Goal: Task Accomplishment & Management: Use online tool/utility

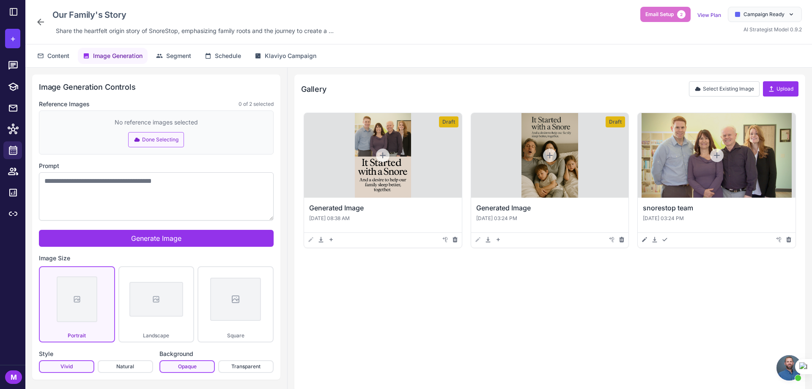
scroll to position [593, 0]
click at [52, 53] on span "Content" at bounding box center [58, 55] width 22 height 9
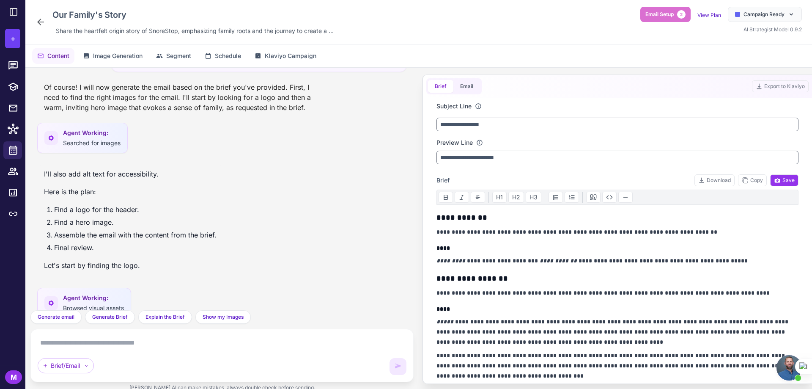
scroll to position [1090, 0]
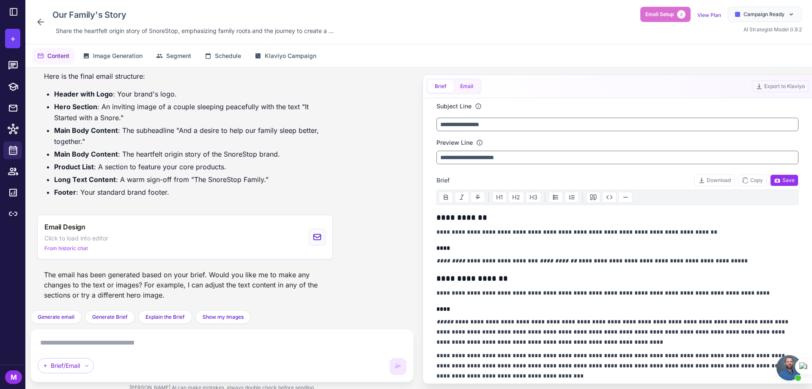
click at [464, 88] on button "Email" at bounding box center [466, 86] width 27 height 13
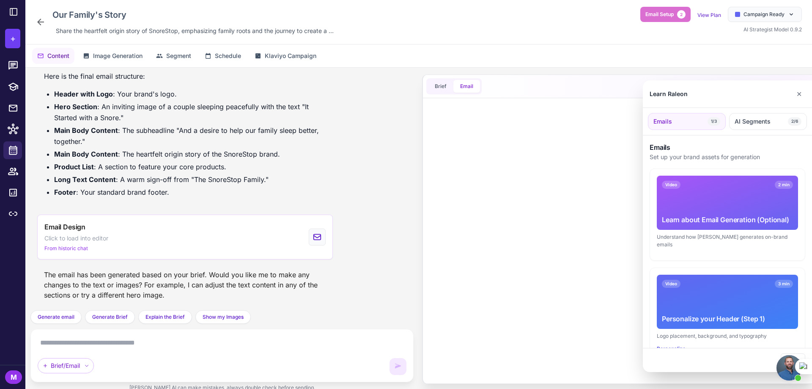
click at [277, 30] on div at bounding box center [406, 194] width 812 height 389
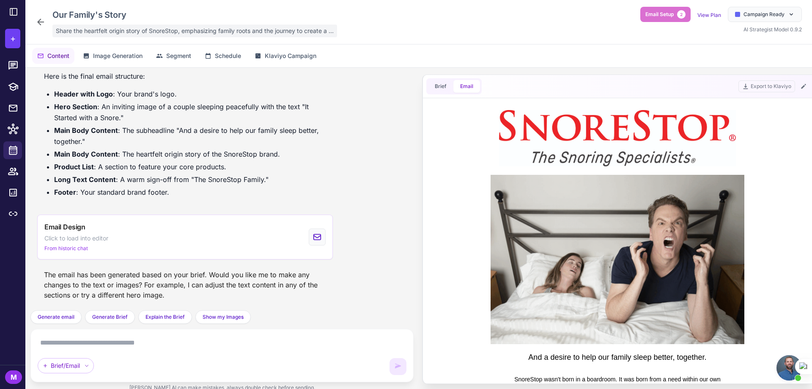
scroll to position [0, 0]
click at [293, 31] on div "Our Family's Story Share the heartfelt origin story of [PERSON_NAME], emphasizi…" at bounding box center [418, 194] width 787 height 389
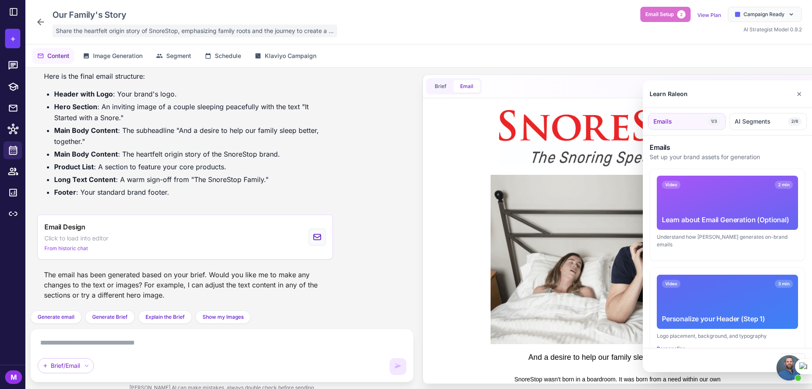
click at [293, 31] on div at bounding box center [406, 194] width 812 height 389
click at [293, 31] on div "Our Family's Story Share the heartfelt origin story of [PERSON_NAME], emphasizi…" at bounding box center [418, 194] width 787 height 389
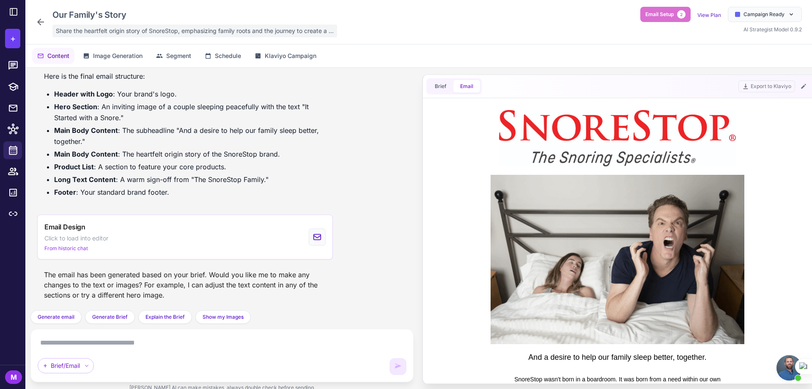
click at [293, 31] on span "Share the heartfelt origin story of SnoreStop, emphasizing family roots and the…" at bounding box center [195, 30] width 278 height 9
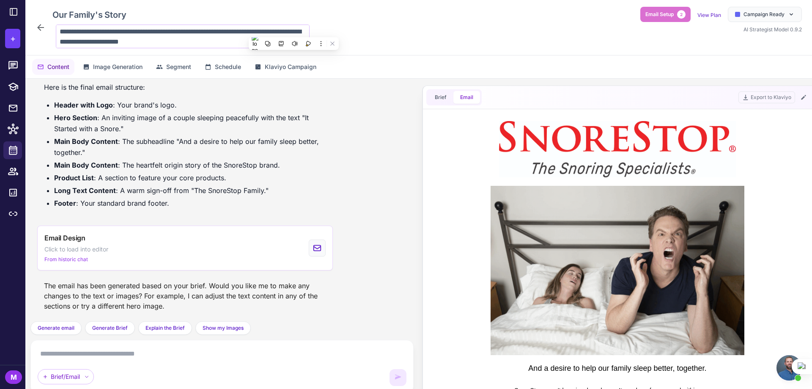
click at [202, 40] on textarea "**********" at bounding box center [183, 37] width 254 height 24
drag, startPoint x: 199, startPoint y: 43, endPoint x: 55, endPoint y: 31, distance: 145.1
click at [55, 31] on div "**********" at bounding box center [180, 37] width 257 height 24
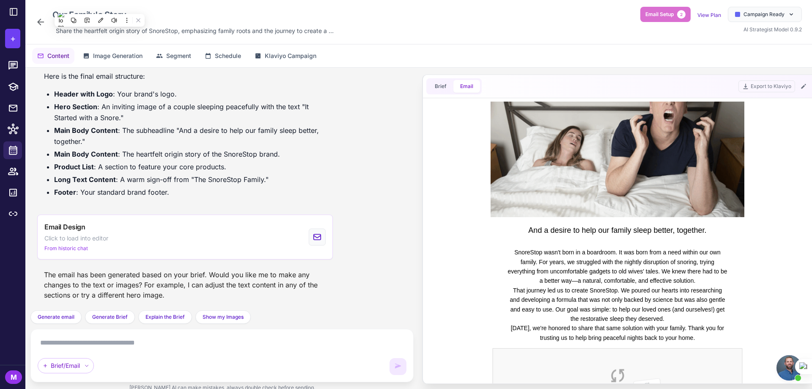
scroll to position [169, 0]
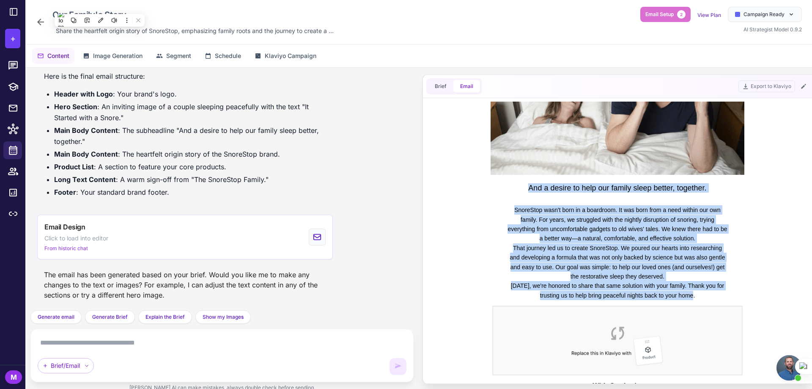
drag, startPoint x: 526, startPoint y: 186, endPoint x: 723, endPoint y: 297, distance: 225.9
click at [723, 297] on td "And a desire to help our family sleep better, together. [PERSON_NAME] wasn't bo…" at bounding box center [617, 217] width 362 height 570
copy td "And a desire to help our family sleep better, together. [PERSON_NAME] wasn't bo…"
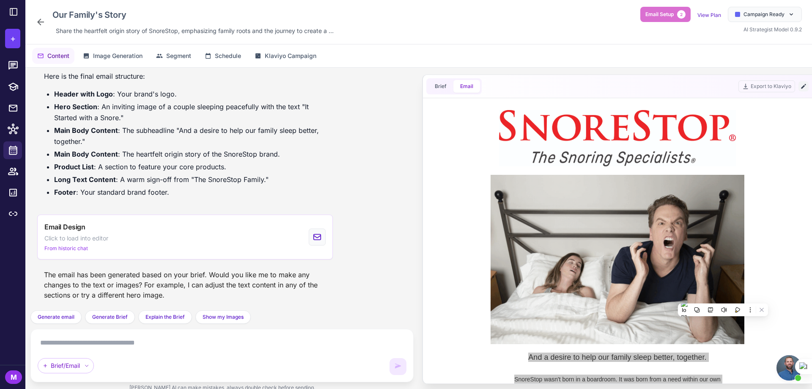
click at [801, 87] on icon at bounding box center [803, 86] width 7 height 7
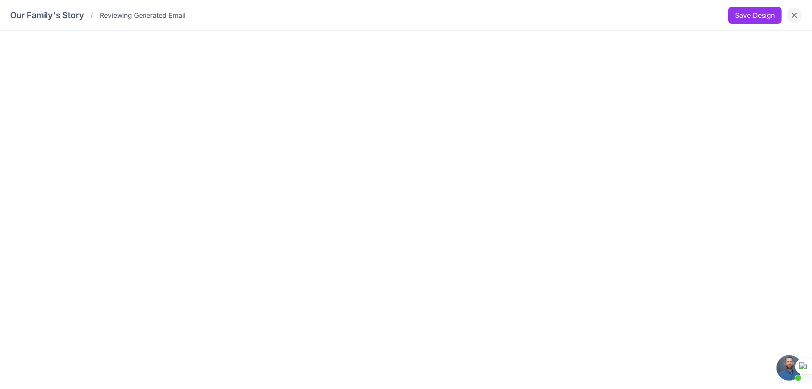
click at [795, 17] on icon "Close" at bounding box center [794, 15] width 8 height 8
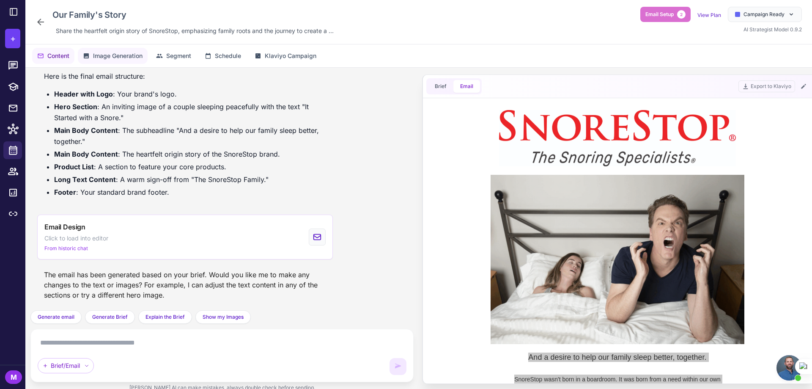
click at [122, 58] on span "Image Generation" at bounding box center [117, 55] width 49 height 9
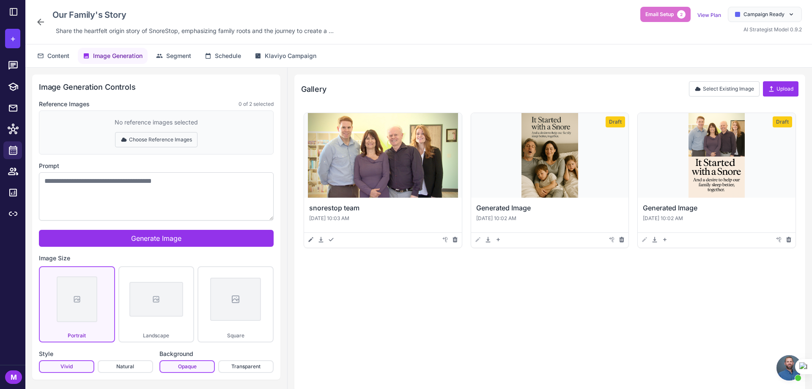
click at [138, 139] on button "Choose Reference Images" at bounding box center [156, 139] width 82 height 15
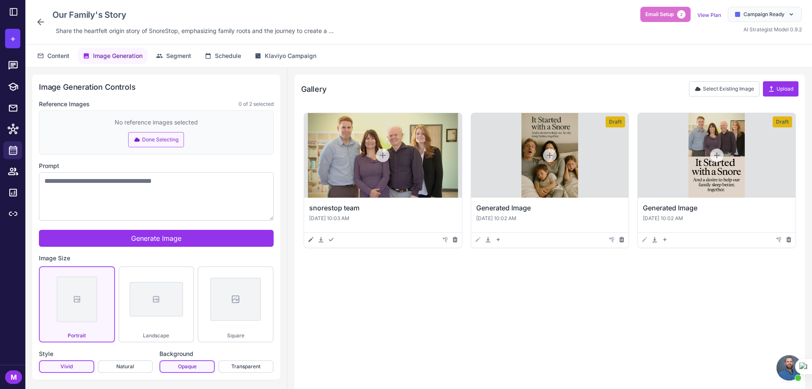
click at [138, 139] on icon at bounding box center [136, 139] width 5 height 4
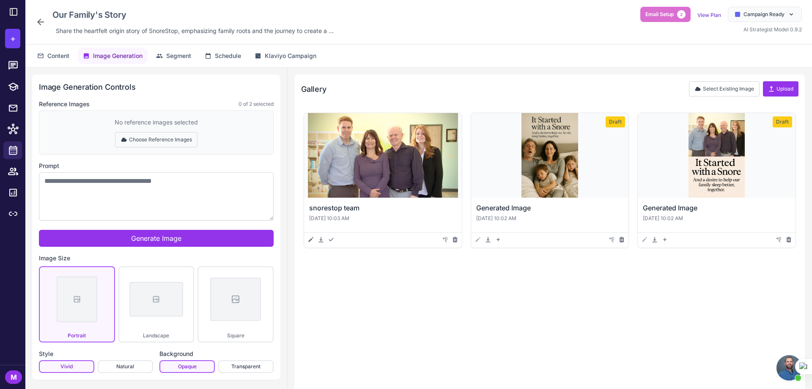
click at [138, 139] on button "Choose Reference Images" at bounding box center [156, 139] width 82 height 15
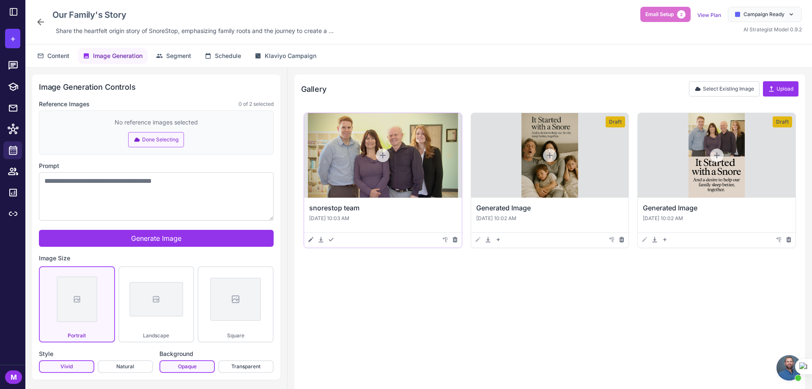
click at [332, 145] on div at bounding box center [383, 155] width 158 height 85
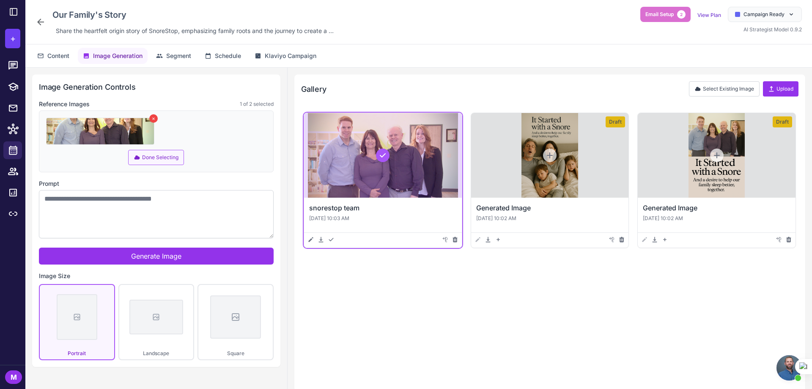
click at [153, 117] on button "×" at bounding box center [153, 118] width 8 height 8
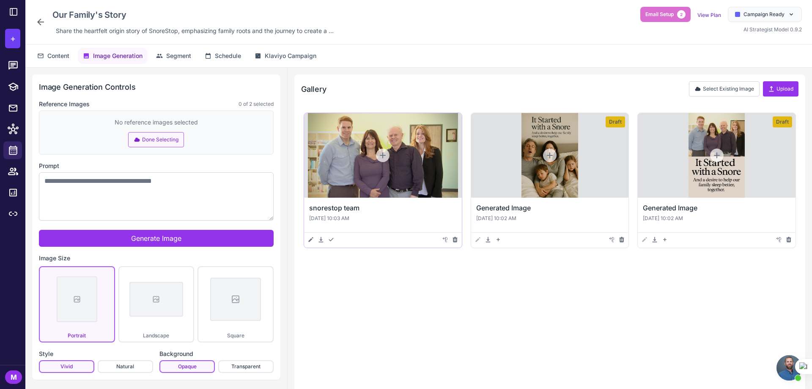
click at [326, 130] on div at bounding box center [383, 155] width 158 height 85
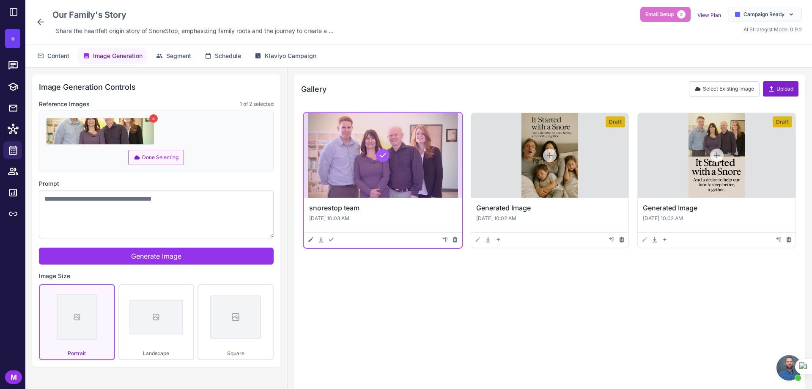
click at [785, 86] on button "Upload" at bounding box center [781, 88] width 36 height 15
click at [58, 56] on span "Content" at bounding box center [58, 55] width 22 height 9
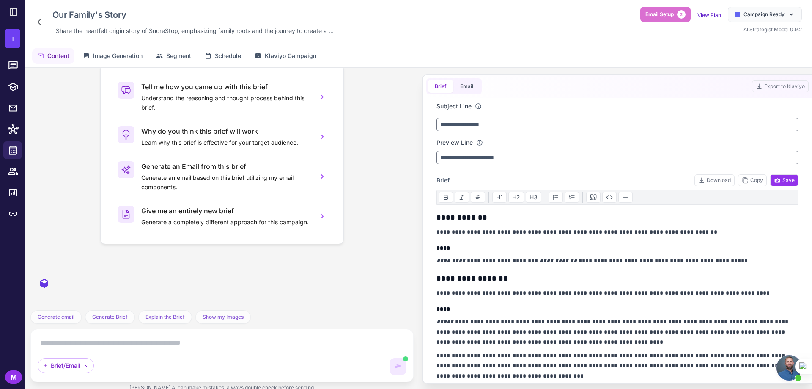
scroll to position [1090, 0]
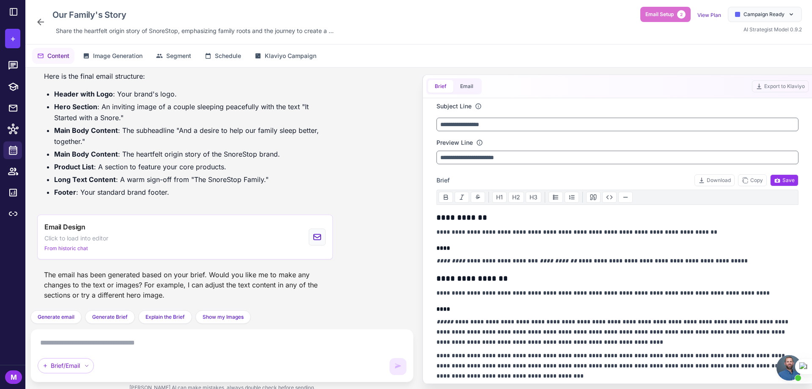
drag, startPoint x: 467, startPoint y: 88, endPoint x: 544, endPoint y: 88, distance: 77.4
click at [467, 88] on button "Email" at bounding box center [466, 86] width 27 height 13
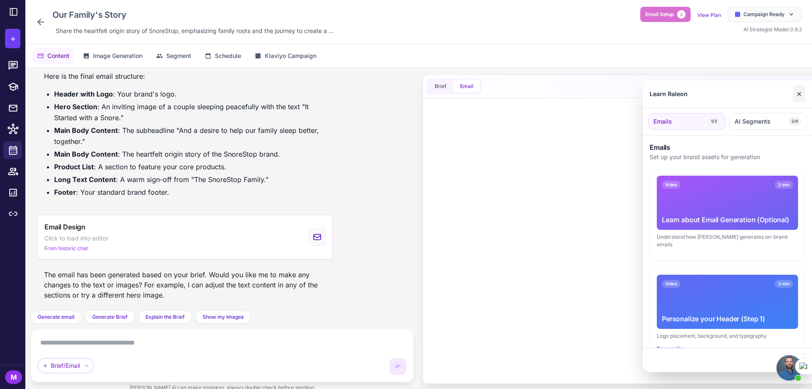
click at [797, 93] on button "✕" at bounding box center [799, 93] width 12 height 17
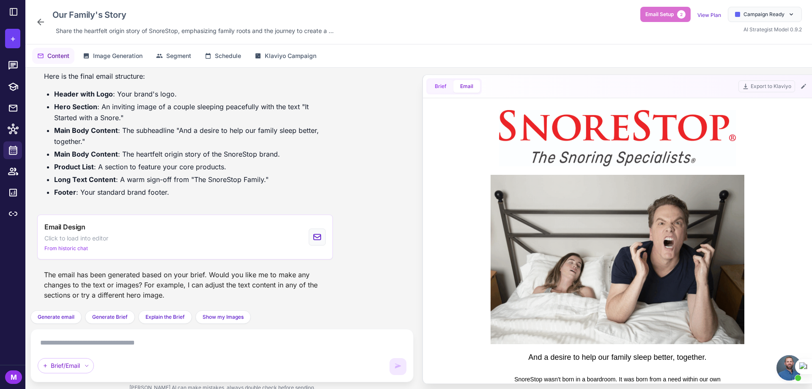
scroll to position [0, 0]
click at [436, 83] on button "Brief" at bounding box center [440, 86] width 25 height 13
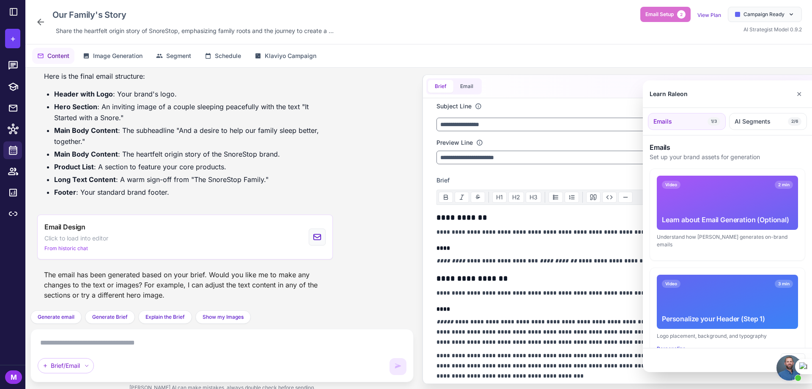
click at [466, 86] on div at bounding box center [406, 194] width 812 height 389
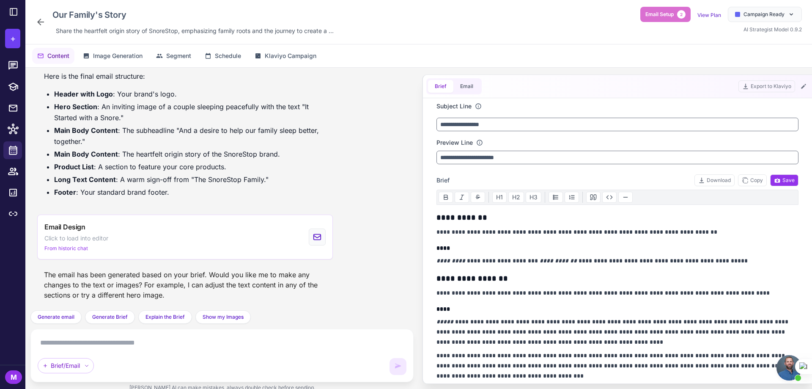
click at [466, 86] on button "Email" at bounding box center [466, 86] width 27 height 13
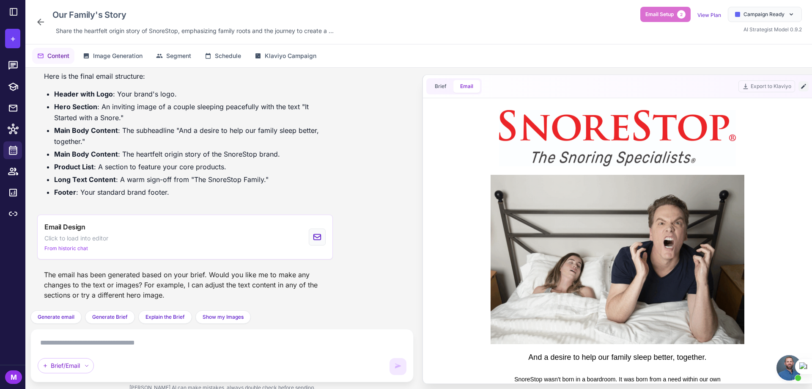
click at [804, 87] on icon at bounding box center [803, 86] width 7 height 7
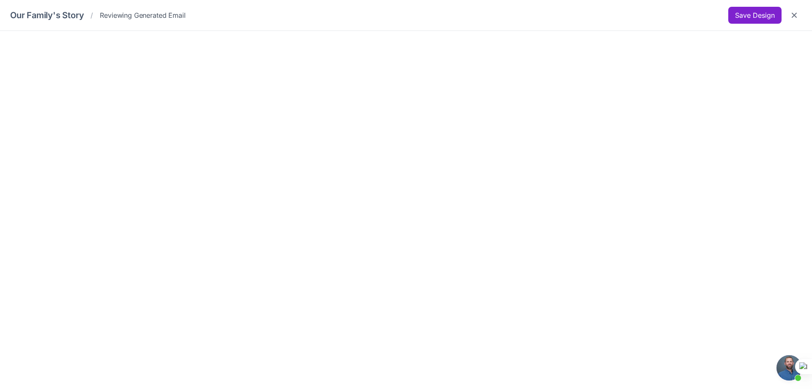
click at [742, 16] on button "Save Design" at bounding box center [754, 15] width 53 height 17
click at [797, 14] on icon "Close" at bounding box center [794, 15] width 8 height 8
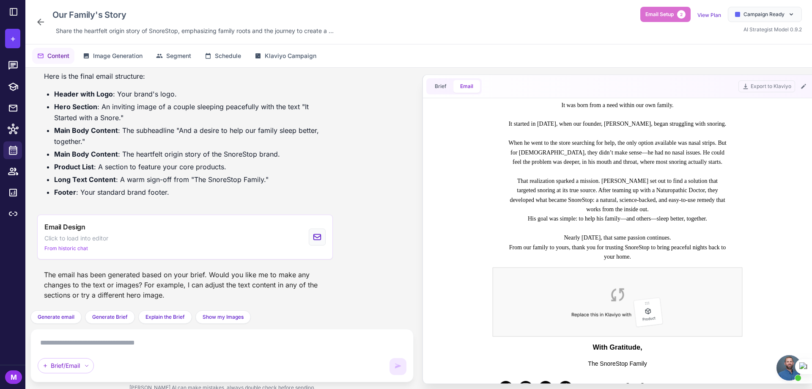
scroll to position [338, 0]
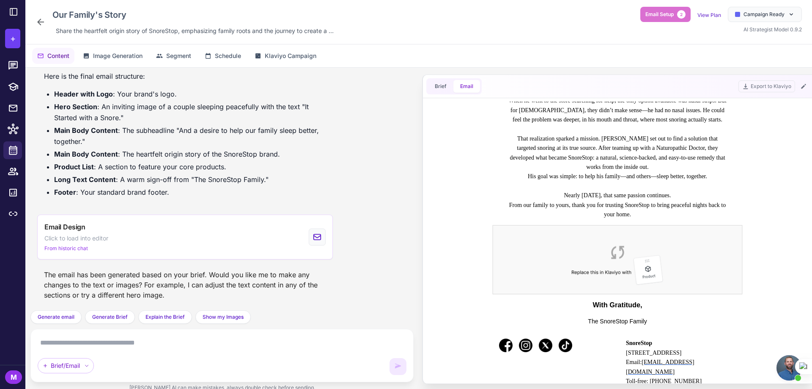
click at [678, 155] on p "That realization sparked a mission. [PERSON_NAME] set out to find a solution th…" at bounding box center [617, 153] width 220 height 38
click at [805, 85] on icon at bounding box center [803, 86] width 7 height 7
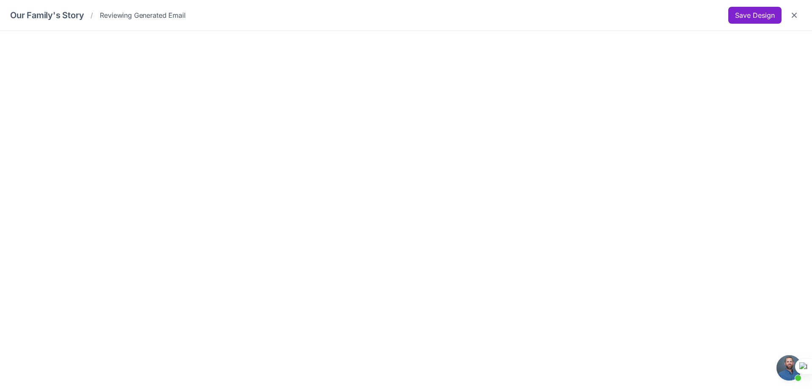
click at [740, 14] on button "Save Design" at bounding box center [754, 15] width 53 height 17
click at [767, 19] on button "Save Design" at bounding box center [754, 15] width 53 height 17
click at [790, 16] on icon "Close" at bounding box center [794, 15] width 8 height 8
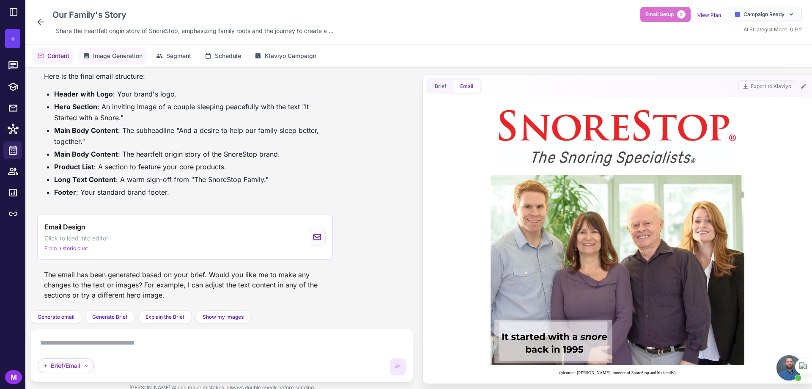
click at [109, 55] on span "Image Generation" at bounding box center [117, 55] width 49 height 9
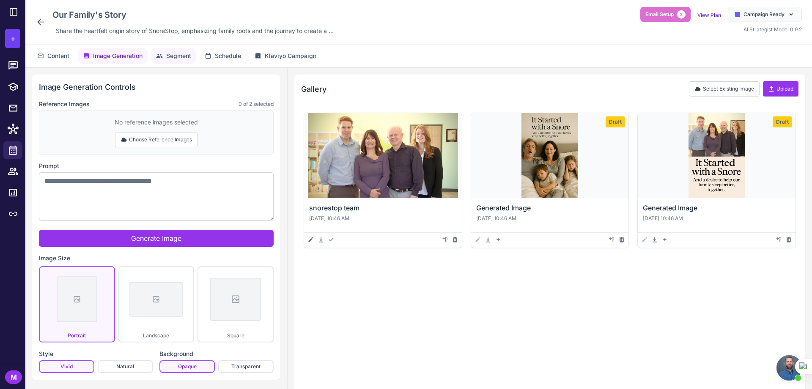
click at [185, 59] on span "Segment" at bounding box center [178, 55] width 25 height 9
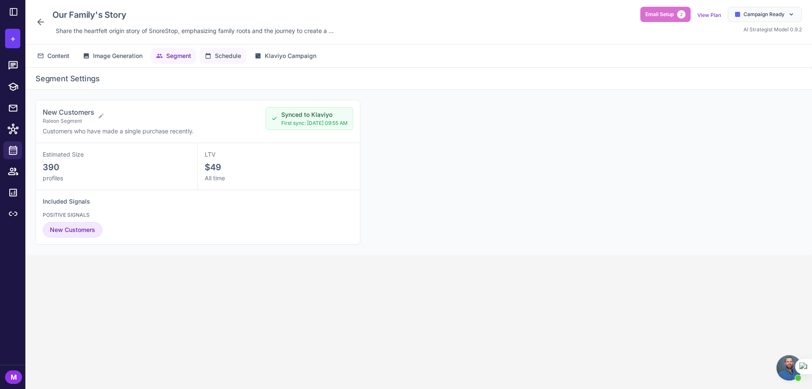
click at [221, 55] on span "Schedule" at bounding box center [228, 55] width 26 height 9
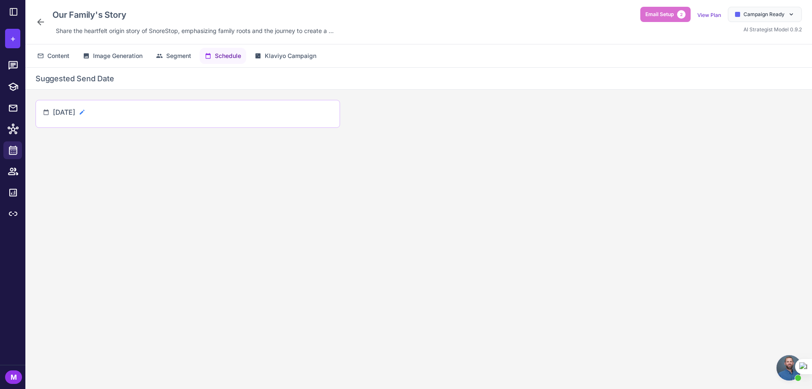
click at [85, 110] on icon at bounding box center [82, 112] width 7 height 7
click at [121, 120] on input "**********" at bounding box center [88, 115] width 70 height 17
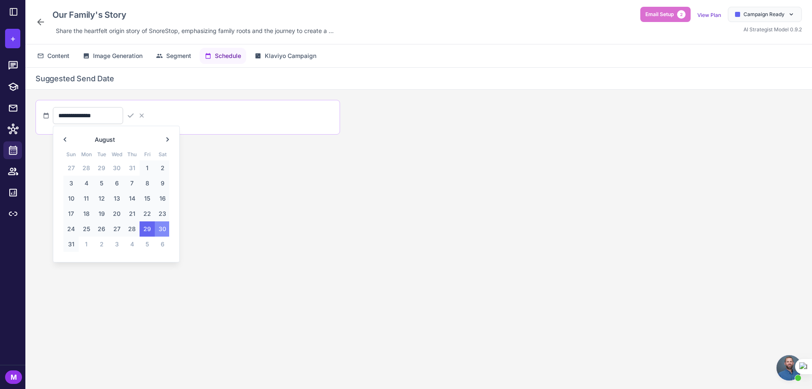
click at [158, 225] on span "30" at bounding box center [162, 228] width 15 height 15
type input "**********"
click at [134, 117] on icon at bounding box center [131, 115] width 6 height 4
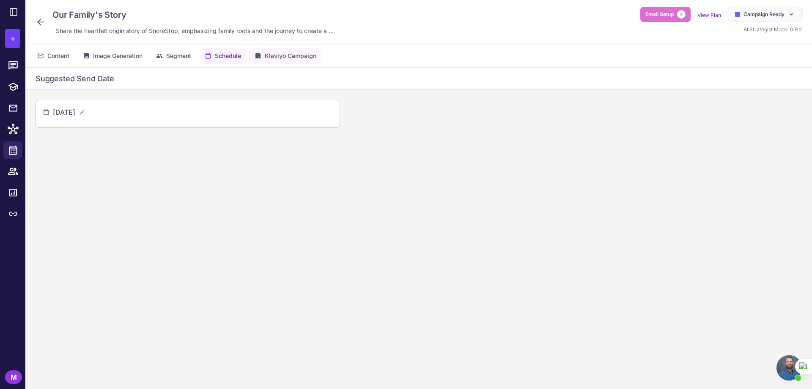
click at [266, 59] on span "Klaviyo Campaign" at bounding box center [291, 55] width 52 height 9
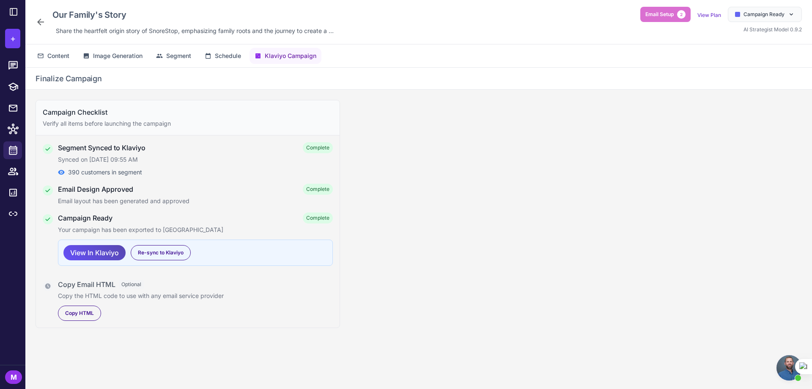
click at [81, 247] on span "View In Klaviyo" at bounding box center [94, 252] width 49 height 15
click at [151, 59] on button "Content" at bounding box center [173, 56] width 45 height 16
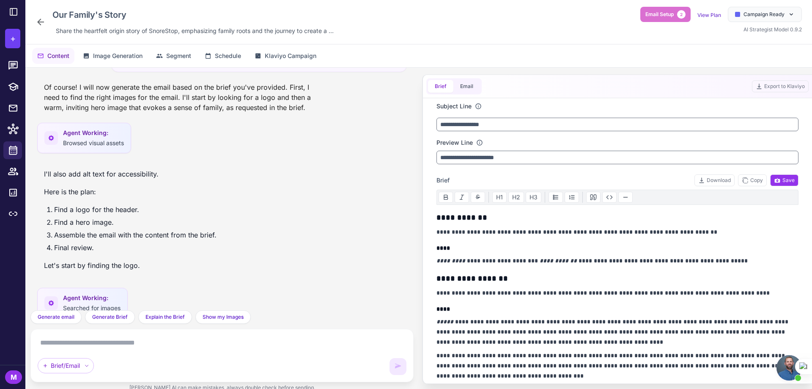
scroll to position [1090, 0]
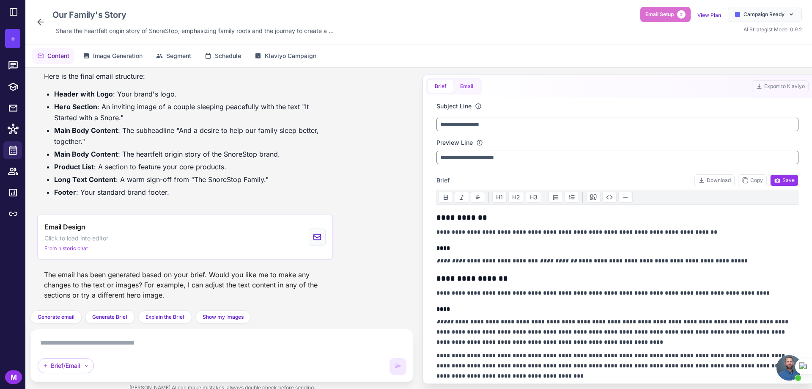
click at [464, 89] on button "Email" at bounding box center [466, 86] width 27 height 13
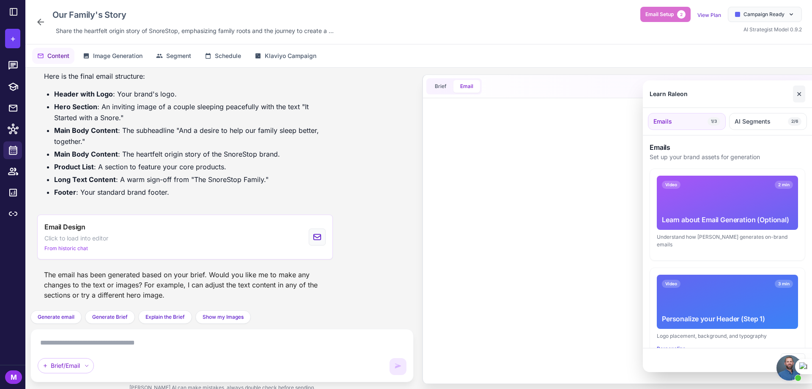
click at [801, 98] on button "✕" at bounding box center [799, 93] width 12 height 17
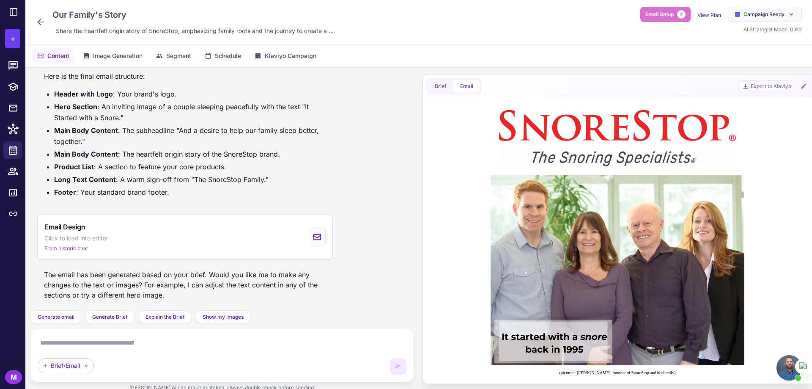
scroll to position [0, 0]
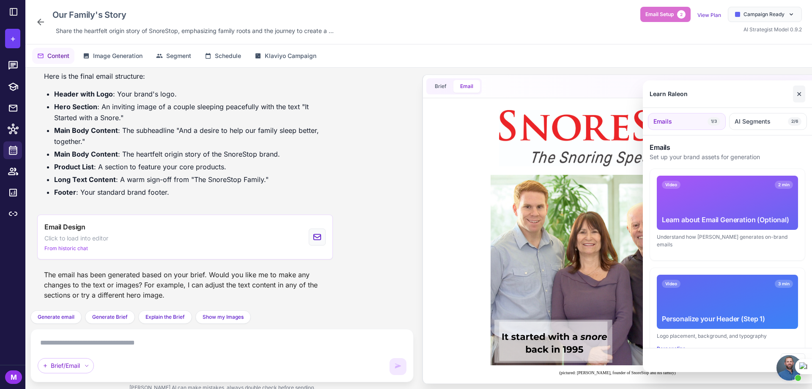
click at [801, 98] on button "✕" at bounding box center [799, 93] width 12 height 17
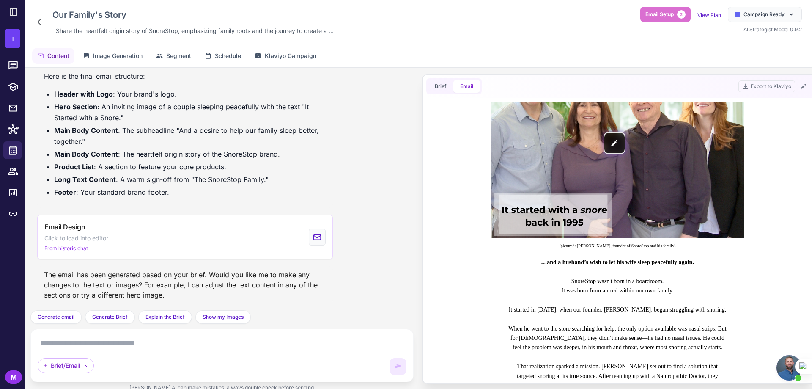
scroll to position [211, 0]
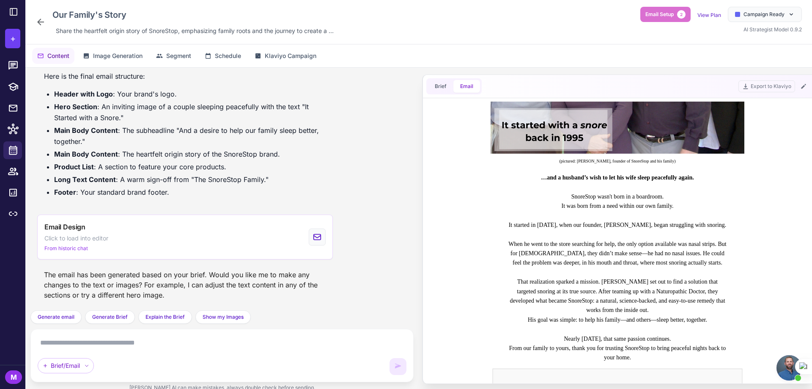
click at [538, 163] on p "(pictured: [PERSON_NAME], founder of SnoreStop and his family)" at bounding box center [617, 161] width 220 height 7
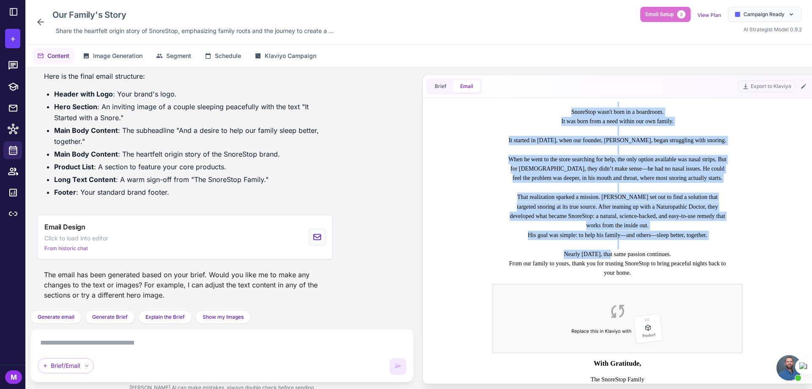
scroll to position [338, 0]
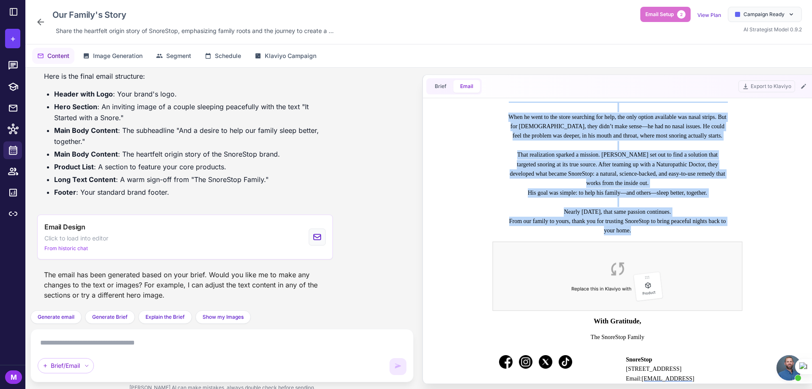
drag, startPoint x: 540, startPoint y: 162, endPoint x: 677, endPoint y: 260, distance: 169.7
click at [677, 260] on td "(pictured: [PERSON_NAME], founder of SnoreStop and his family) …and a husband’s…" at bounding box center [617, 100] width 362 height 675
copy td "(loremips: Dolorsita Co Adipi, elitsed do EiusmOdte inc utl etdolo) …mag a enim…"
